Goal: Task Accomplishment & Management: Manage account settings

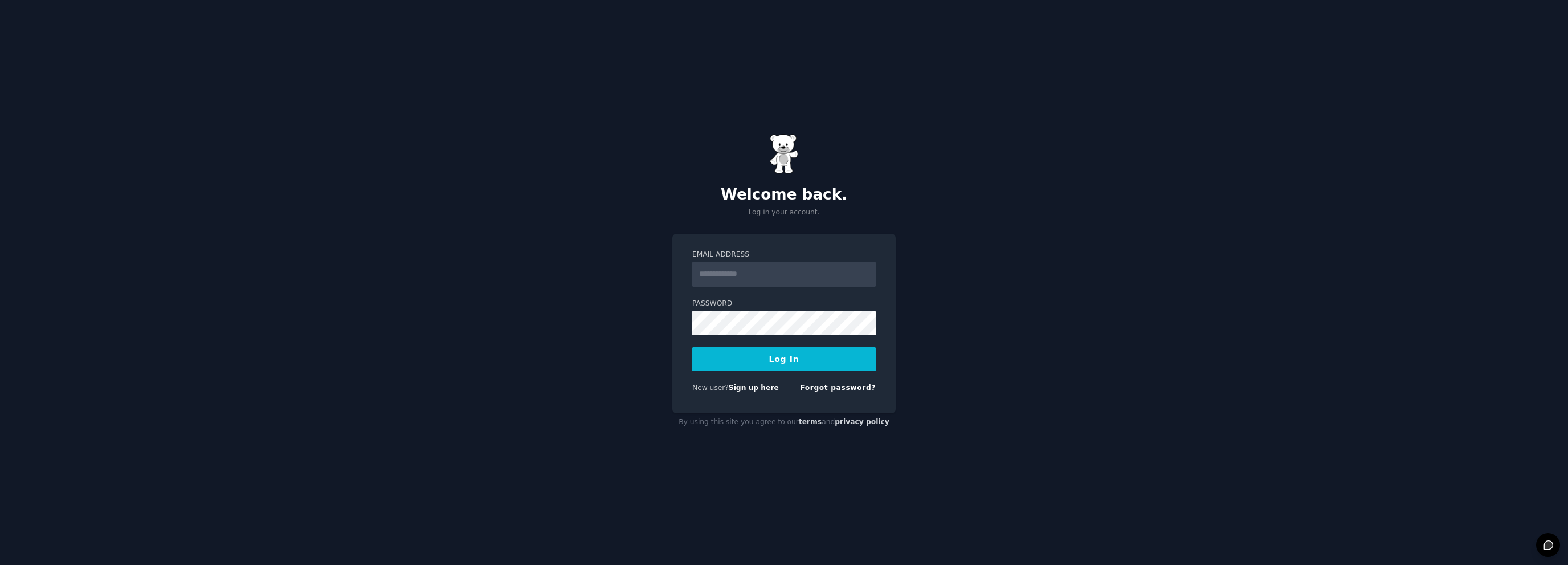
type input "**********"
click at [748, 279] on input "**********" at bounding box center [784, 274] width 183 height 25
click at [718, 357] on button "Log In" at bounding box center [784, 359] width 183 height 24
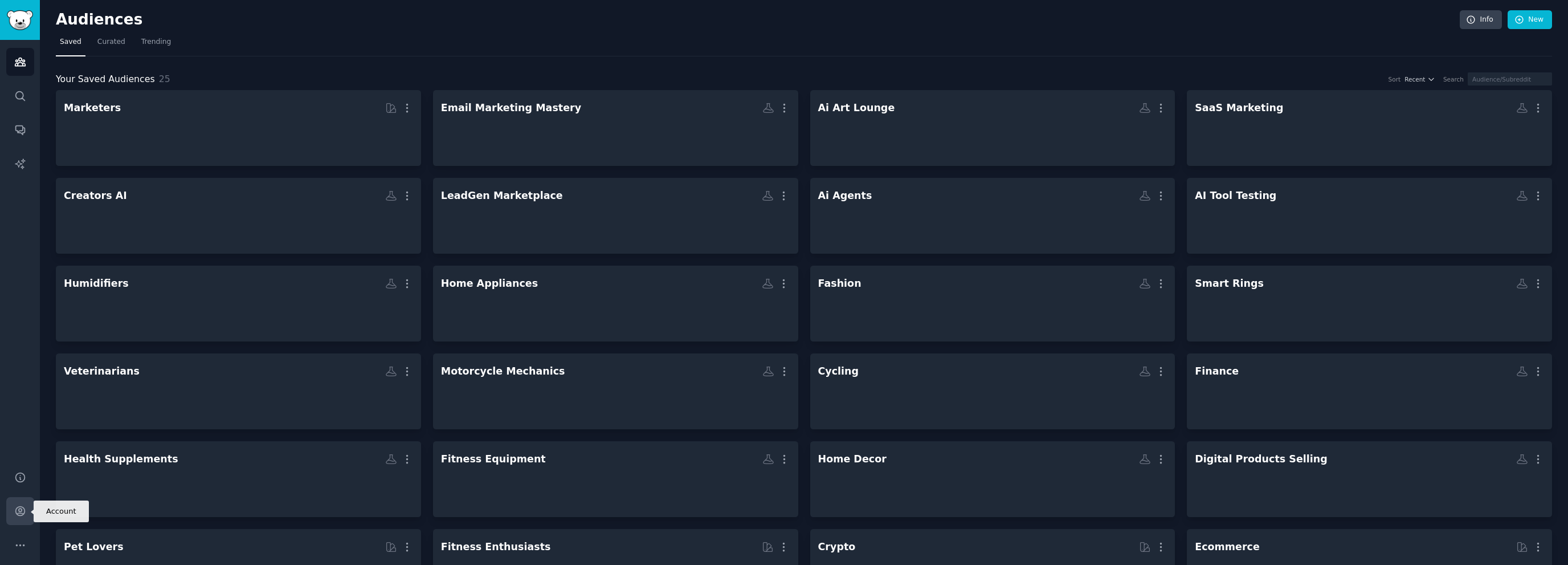
click at [25, 509] on link "Account" at bounding box center [20, 511] width 28 height 28
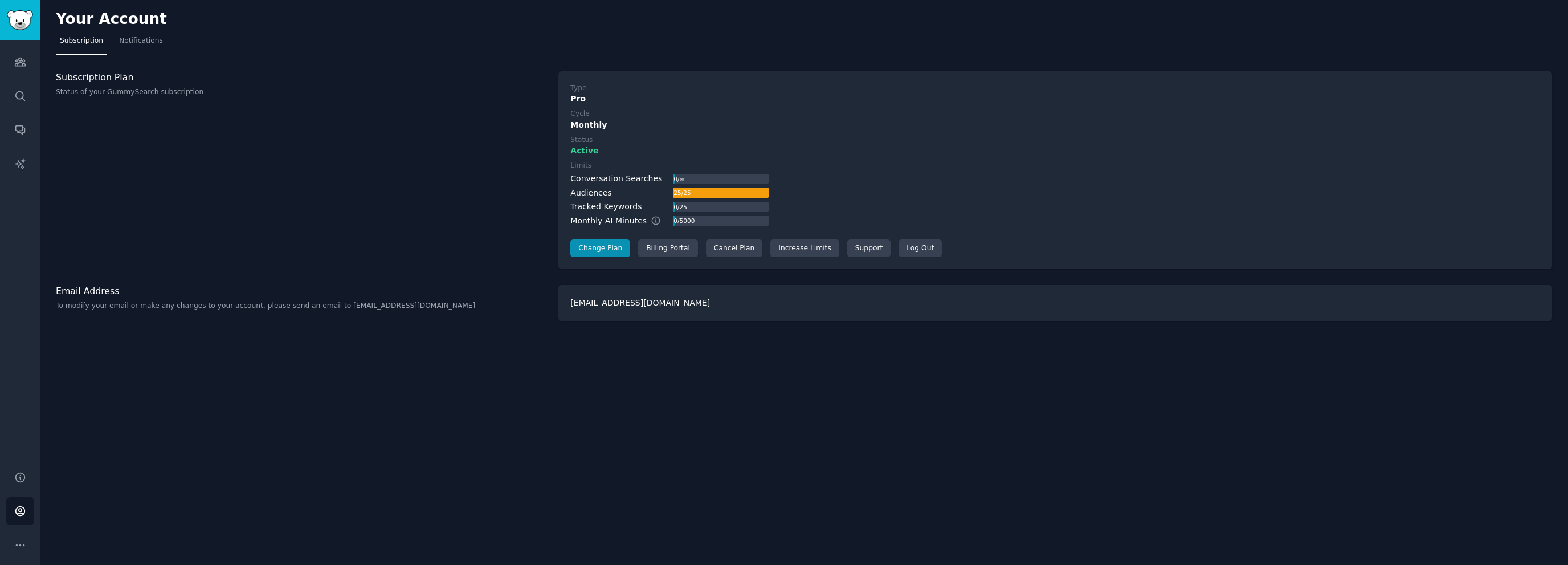
click at [320, 396] on div "Your Account Subscription Notifications Subscription Plan Status of your GummyS…" at bounding box center [804, 282] width 1528 height 565
click at [725, 250] on div "Cancel Plan" at bounding box center [734, 249] width 57 height 18
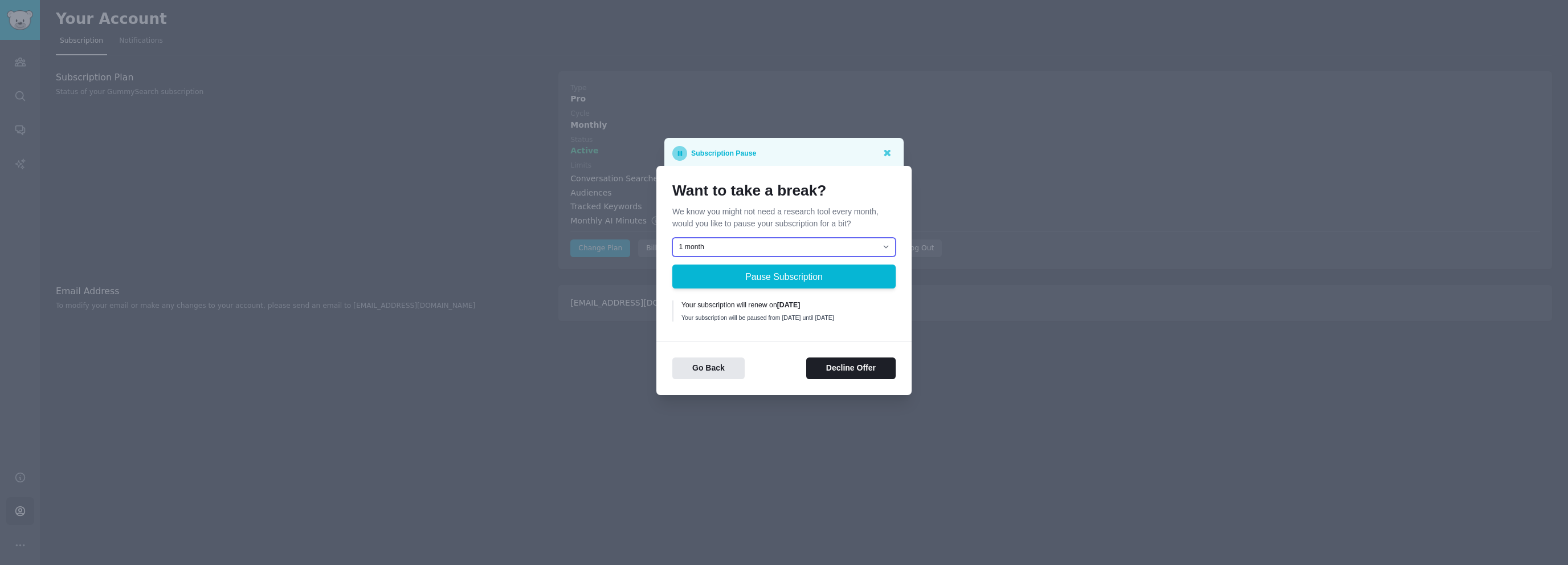
click at [790, 243] on select "1 month 2 months 3 months Choose a custom date to resume" at bounding box center [784, 247] width 224 height 20
click at [782, 209] on p "We know you might not need a research tool every month, would you like to pause…" at bounding box center [784, 217] width 224 height 24
click at [837, 365] on button "Decline Offer" at bounding box center [851, 369] width 89 height 22
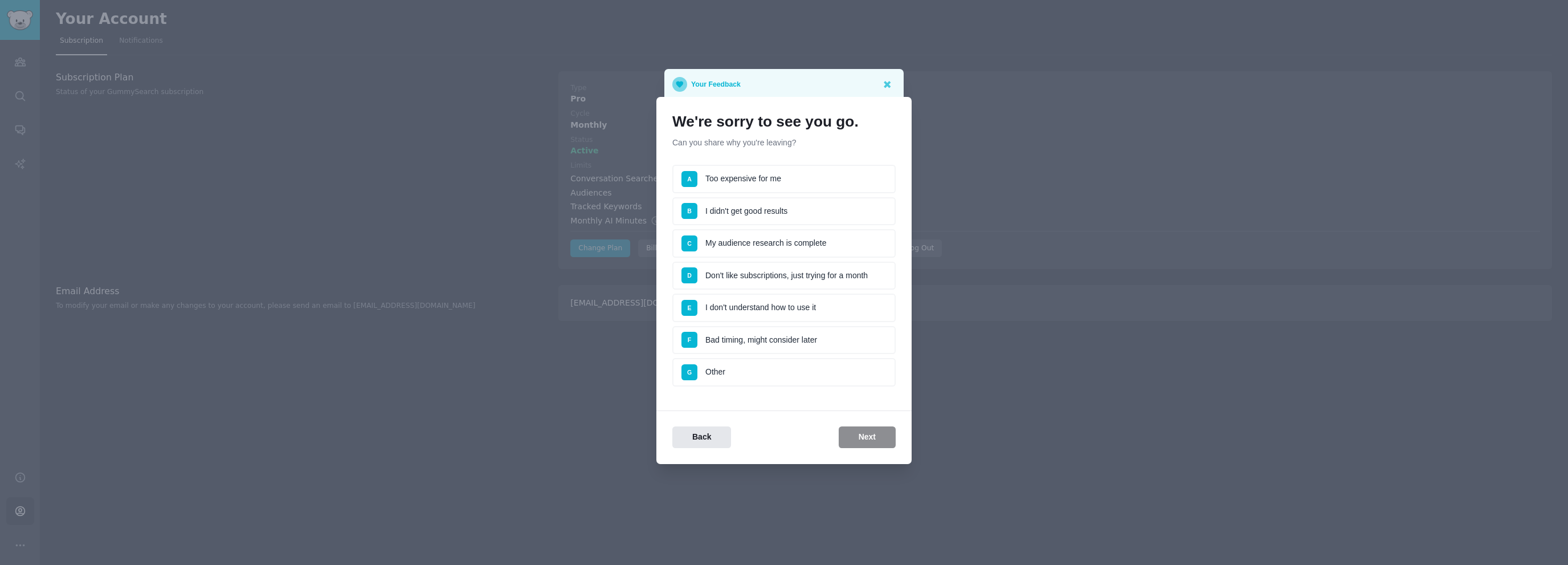
click at [757, 174] on li "A Too expensive for me" at bounding box center [784, 179] width 224 height 29
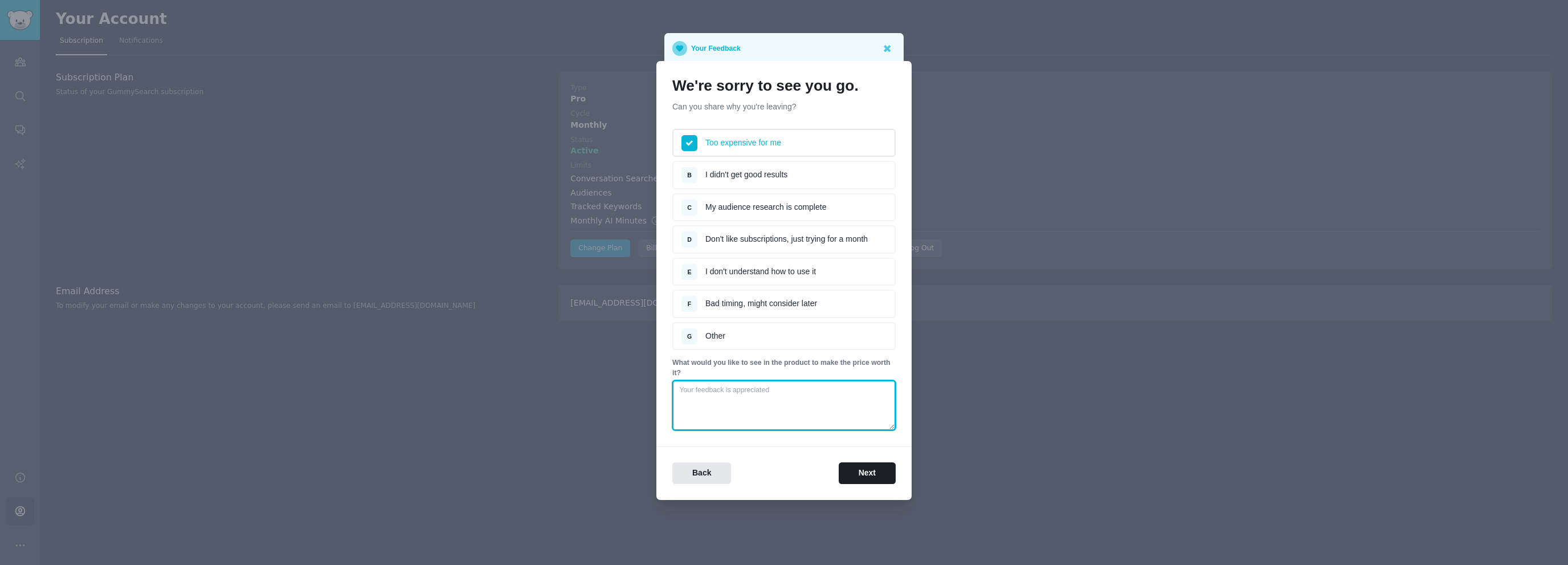
click at [757, 403] on textarea at bounding box center [784, 405] width 224 height 50
type textarea "$"
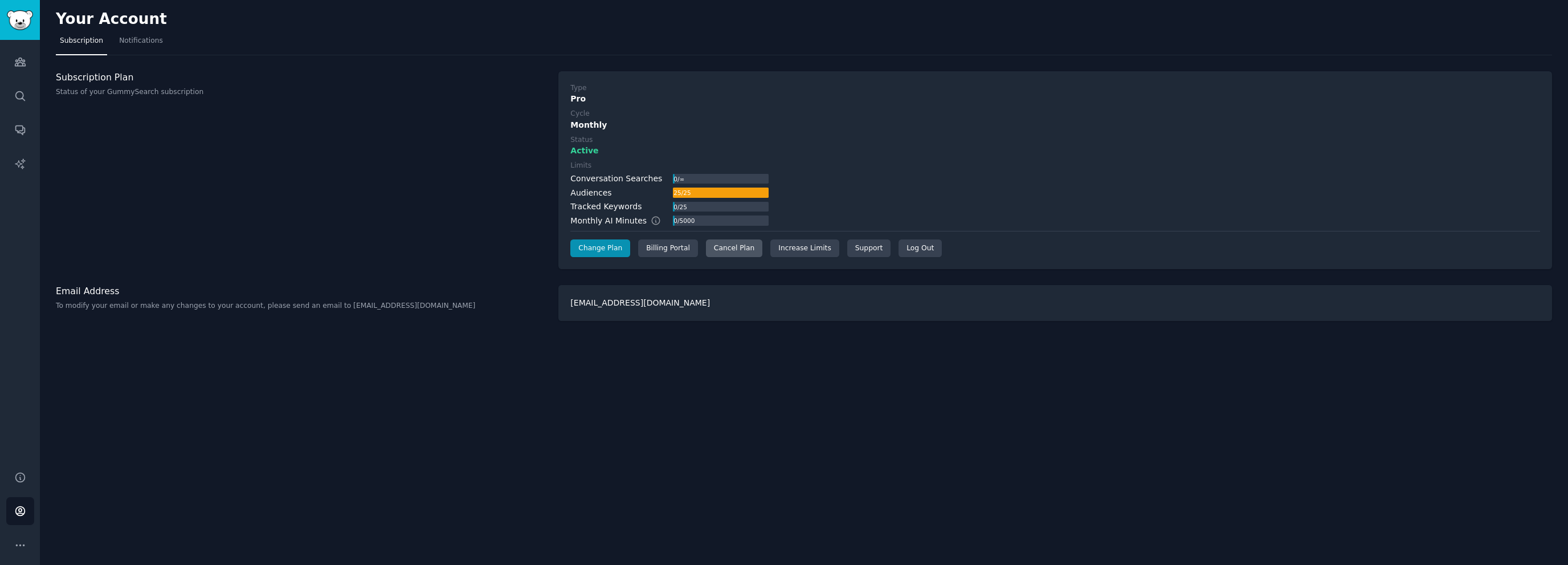
click at [737, 246] on div "Cancel Plan" at bounding box center [734, 249] width 57 height 18
